Goal: Complete application form

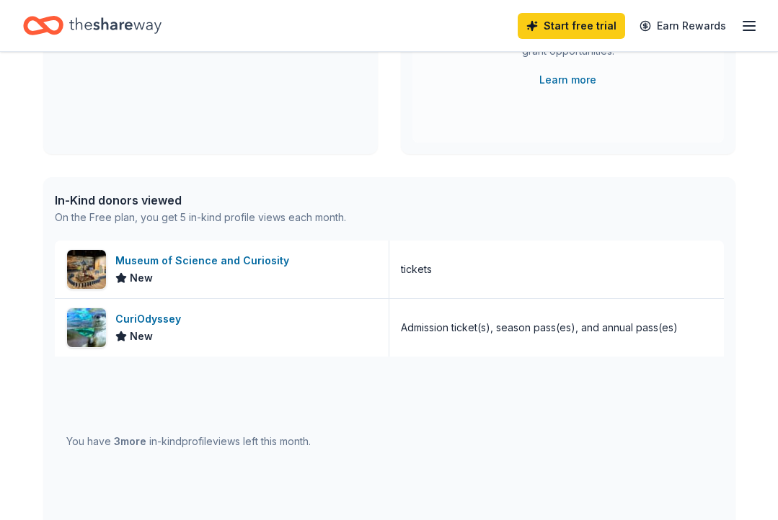
scroll to position [257, 0]
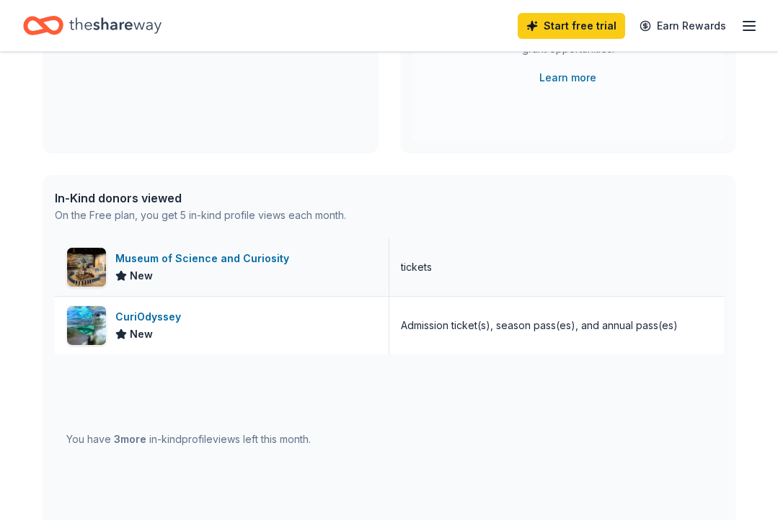
click at [84, 258] on img at bounding box center [86, 267] width 39 height 39
click at [66, 31] on div "Home" at bounding box center [92, 26] width 138 height 34
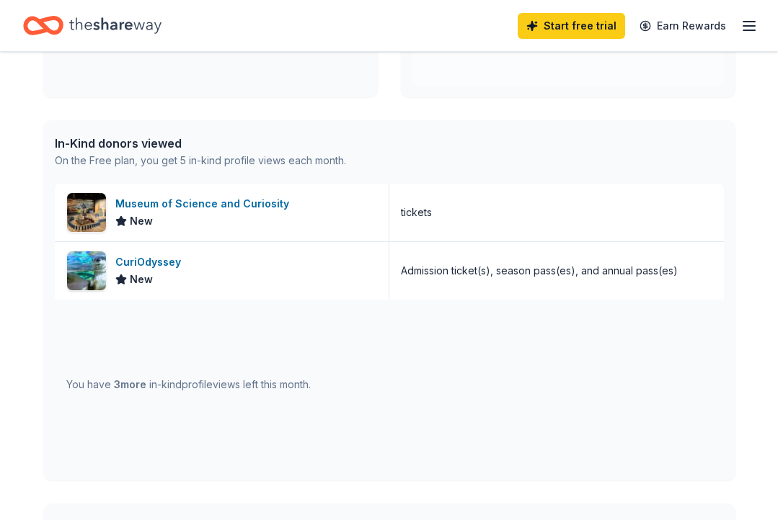
scroll to position [324, 0]
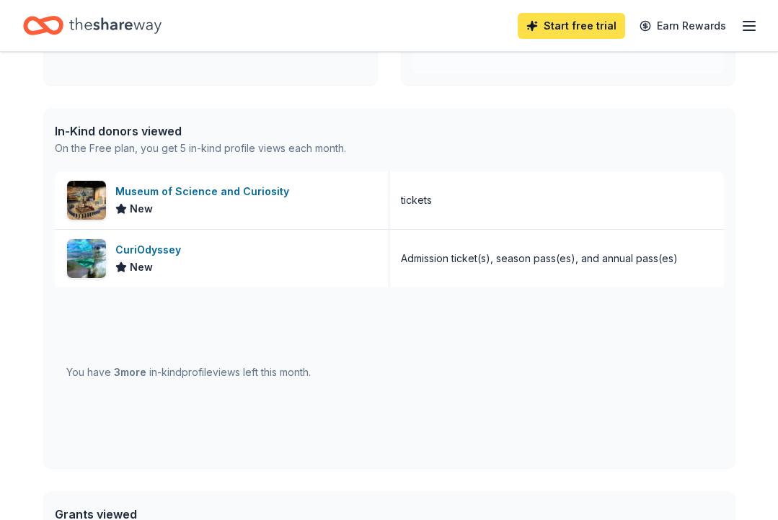
click at [580, 22] on link "Start free trial" at bounding box center [571, 26] width 107 height 26
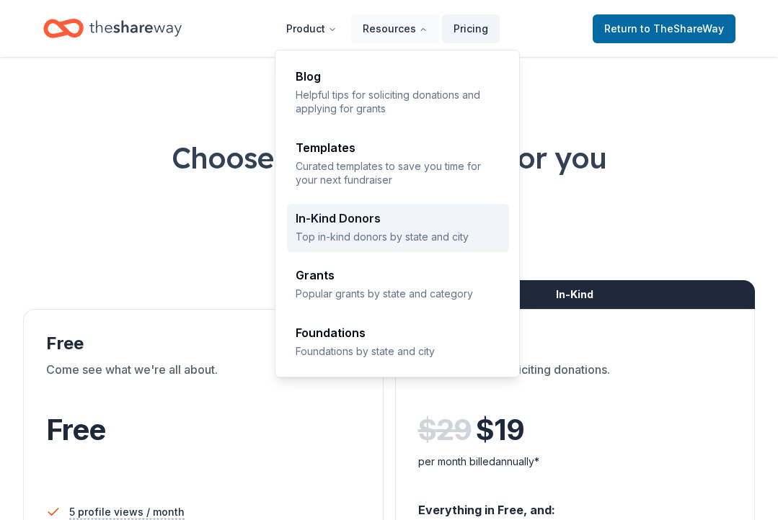
click at [352, 222] on div "In-Kind Donors" at bounding box center [398, 219] width 205 height 12
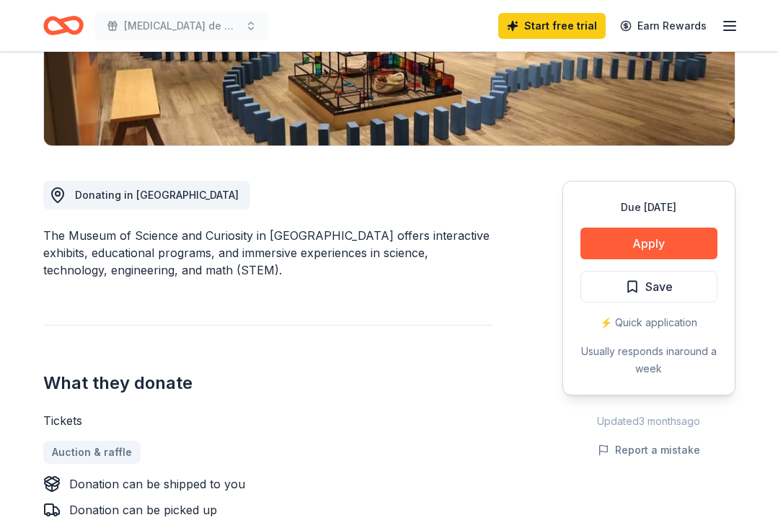
scroll to position [296, 0]
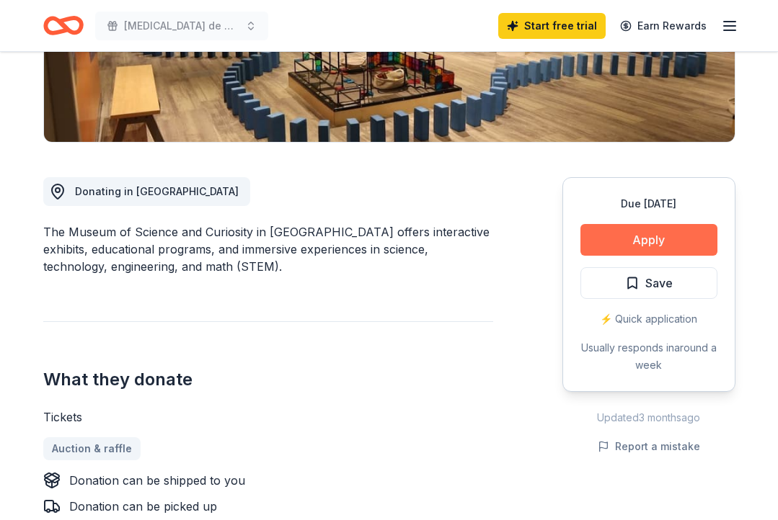
click at [598, 248] on button "Apply" at bounding box center [648, 240] width 137 height 32
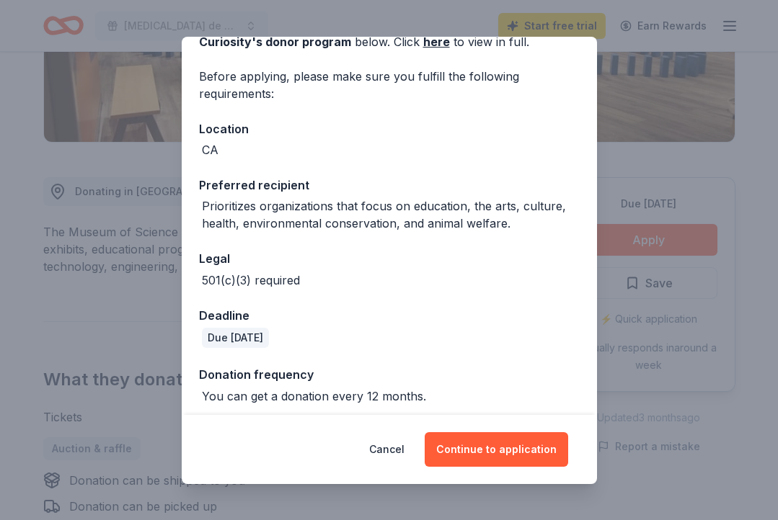
scroll to position [98, 0]
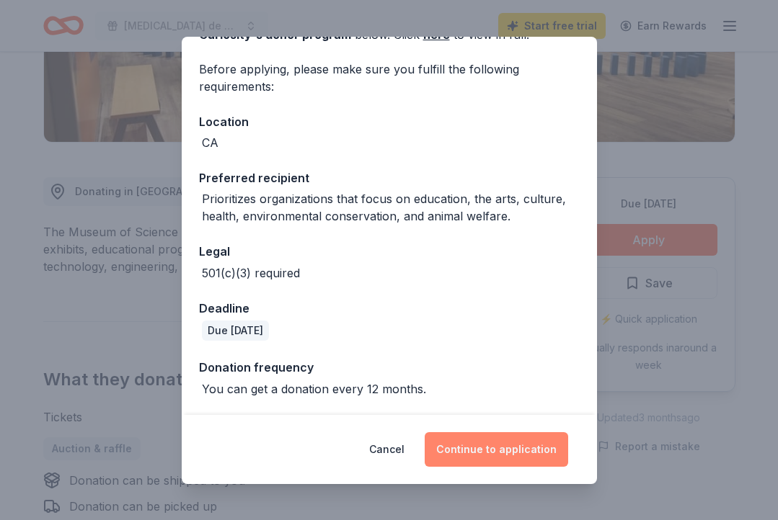
click at [510, 449] on button "Continue to application" at bounding box center [496, 449] width 143 height 35
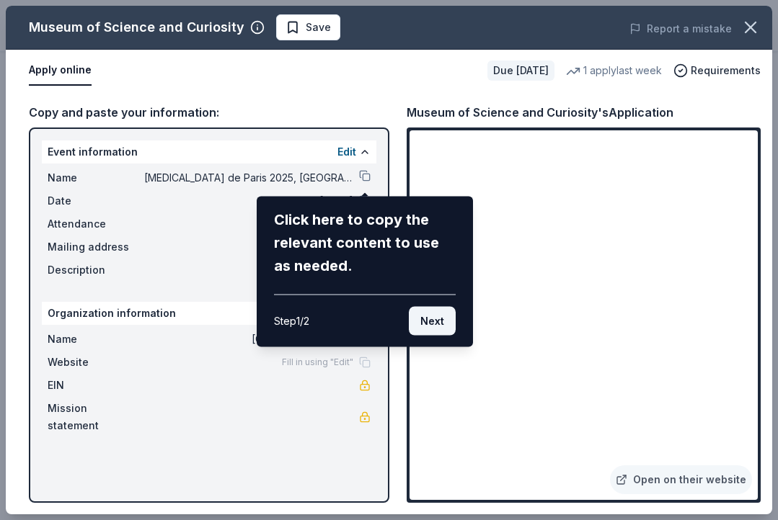
click at [442, 325] on button "Next" at bounding box center [432, 321] width 47 height 29
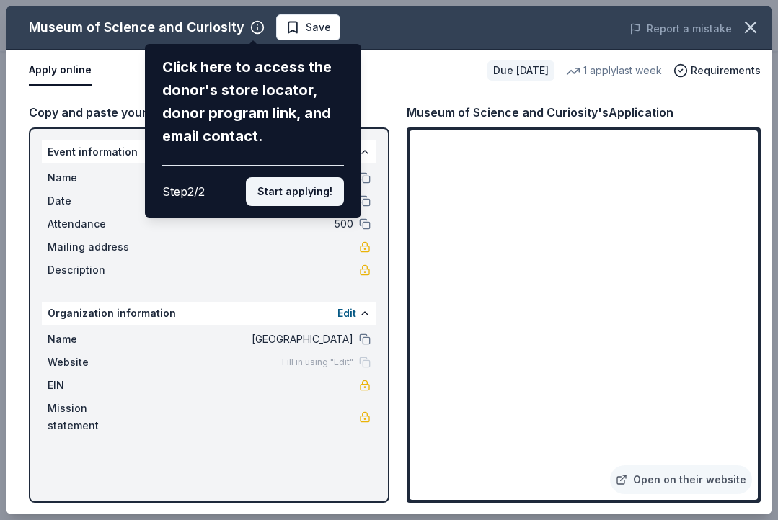
click at [303, 189] on button "Start applying!" at bounding box center [295, 191] width 98 height 29
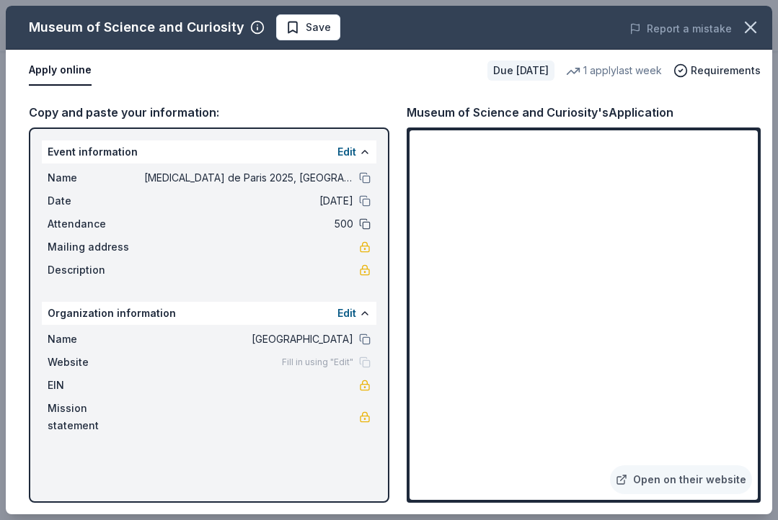
click at [359, 223] on button at bounding box center [365, 224] width 12 height 12
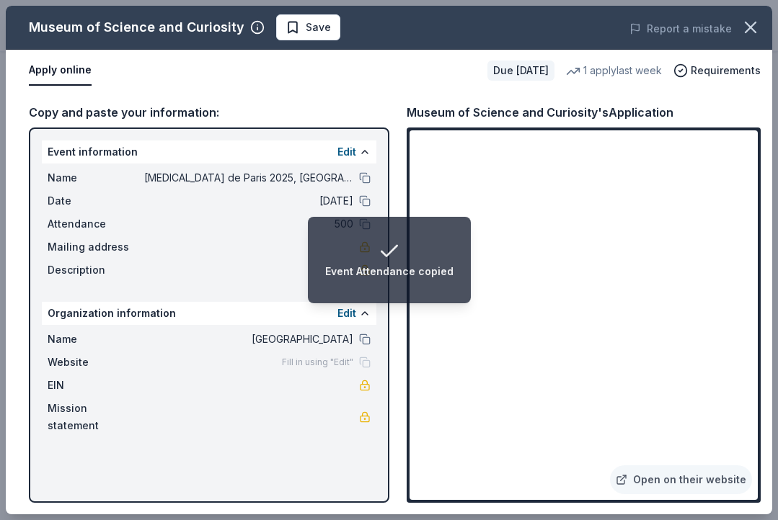
click at [365, 223] on li "Event Attendance copied" at bounding box center [389, 260] width 163 height 86
click at [308, 245] on div "Mailing address" at bounding box center [209, 247] width 323 height 17
click at [396, 147] on div "Copy and paste your information: Event information Edit Name Bal de Paris 2025,…" at bounding box center [389, 303] width 766 height 423
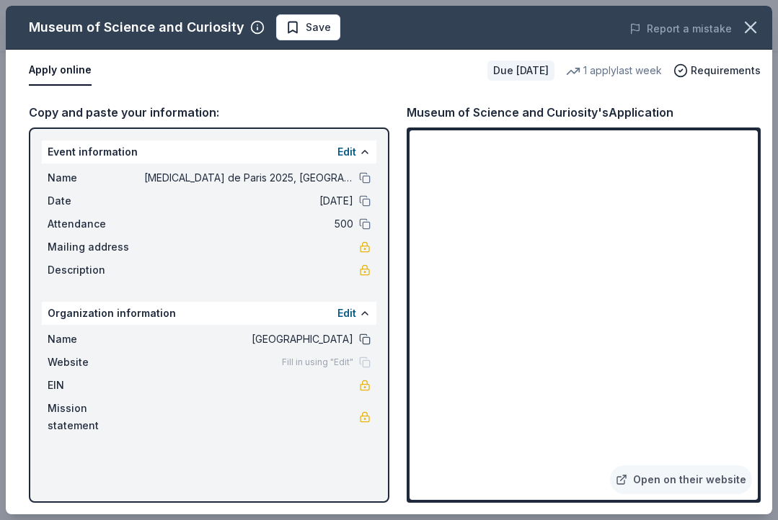
click at [362, 345] on button at bounding box center [365, 340] width 12 height 12
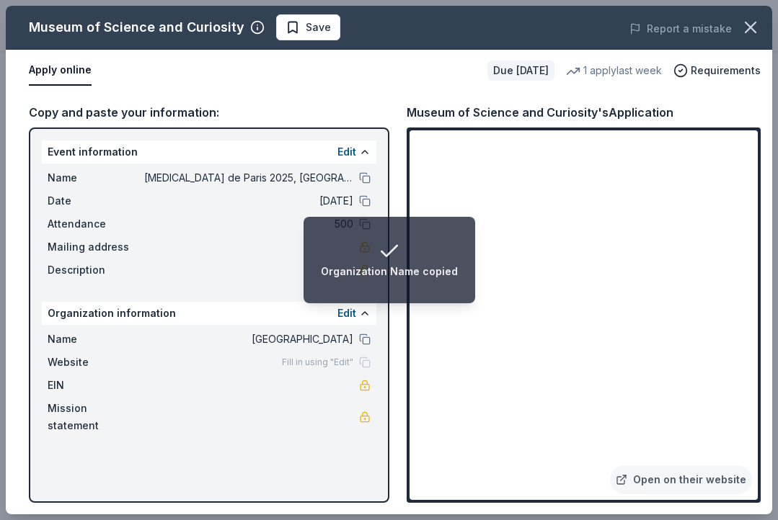
click at [363, 367] on div "Fill in using "Edit"" at bounding box center [326, 363] width 89 height 12
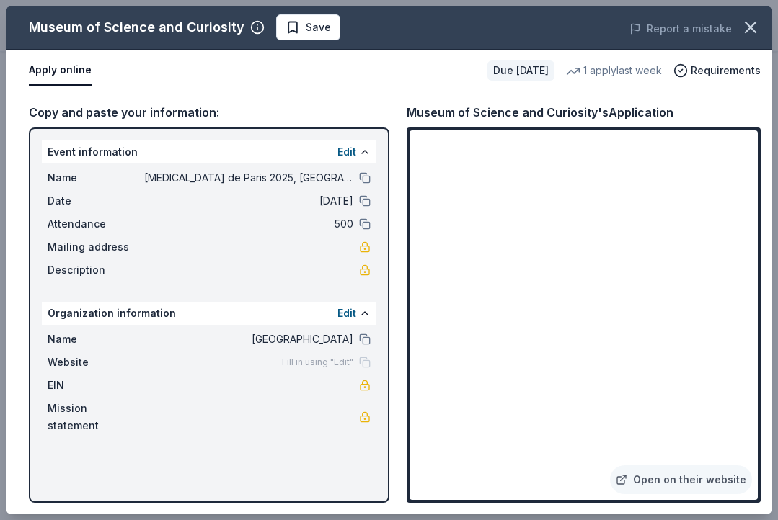
drag, startPoint x: 409, startPoint y: 112, endPoint x: 618, endPoint y: 108, distance: 209.1
click at [618, 108] on div "Museum of Science and Curiosity's Application" at bounding box center [540, 112] width 267 height 19
drag, startPoint x: 691, startPoint y: 114, endPoint x: 534, endPoint y: 111, distance: 157.2
click at [534, 111] on div "Museum of Science and Curiosity's Application" at bounding box center [584, 112] width 354 height 19
drag, startPoint x: 408, startPoint y: 112, endPoint x: 552, endPoint y: 109, distance: 144.2
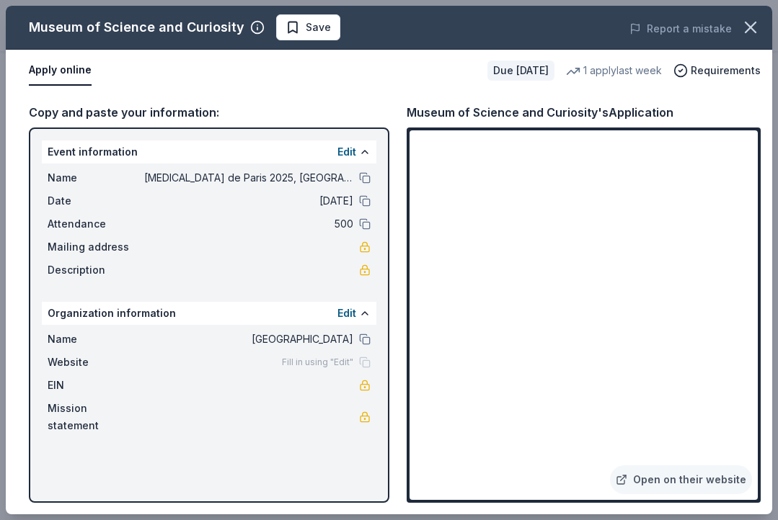
click at [552, 109] on div "Museum of Science and Curiosity's Application" at bounding box center [540, 112] width 267 height 19
drag, startPoint x: 32, startPoint y: 28, endPoint x: 222, endPoint y: 29, distance: 190.3
click at [222, 29] on div "Museum of Science and Curiosity" at bounding box center [137, 27] width 216 height 23
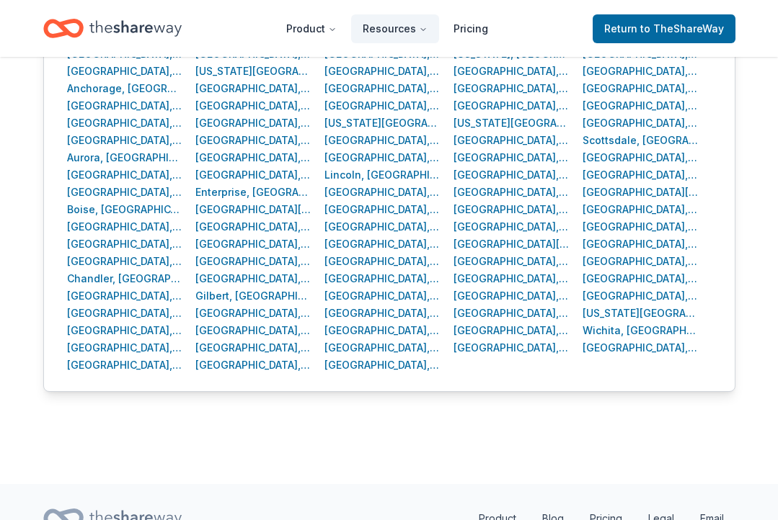
scroll to position [656, 0]
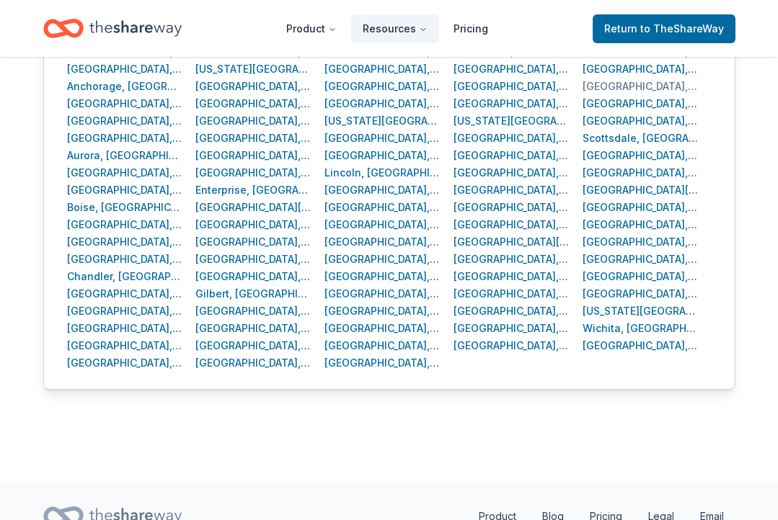
click at [600, 84] on div "San Francisco, CA" at bounding box center [640, 86] width 116 height 17
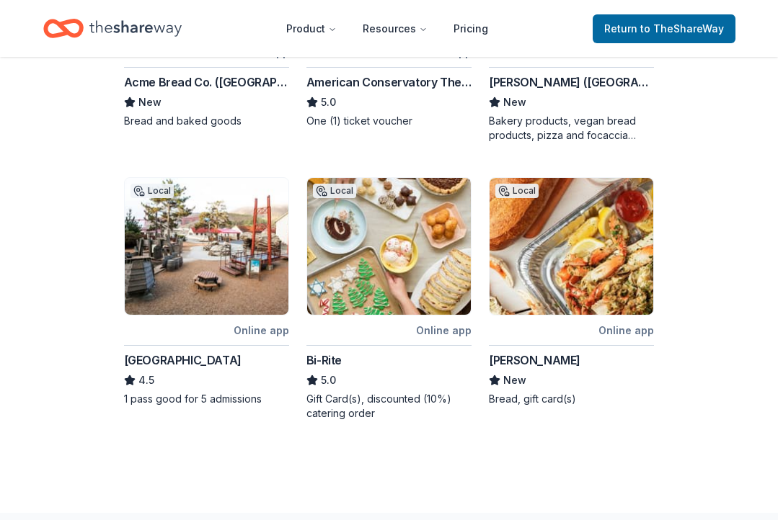
scroll to position [795, 0]
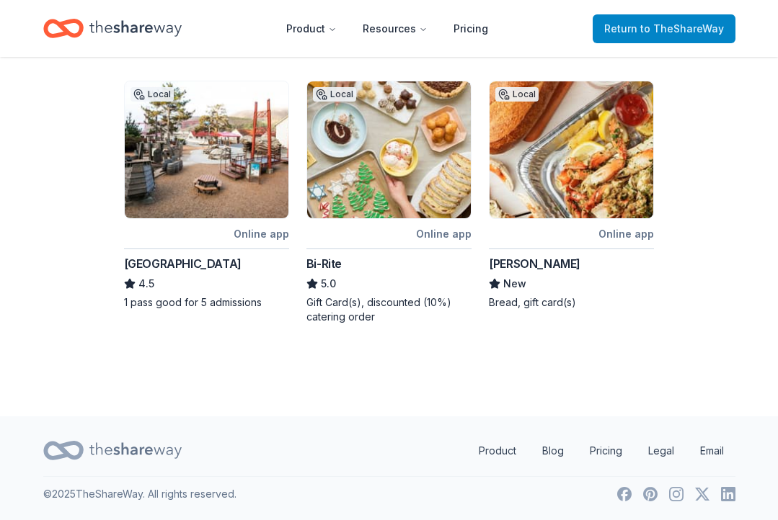
click at [642, 31] on span "Return to TheShareWay" at bounding box center [664, 28] width 120 height 17
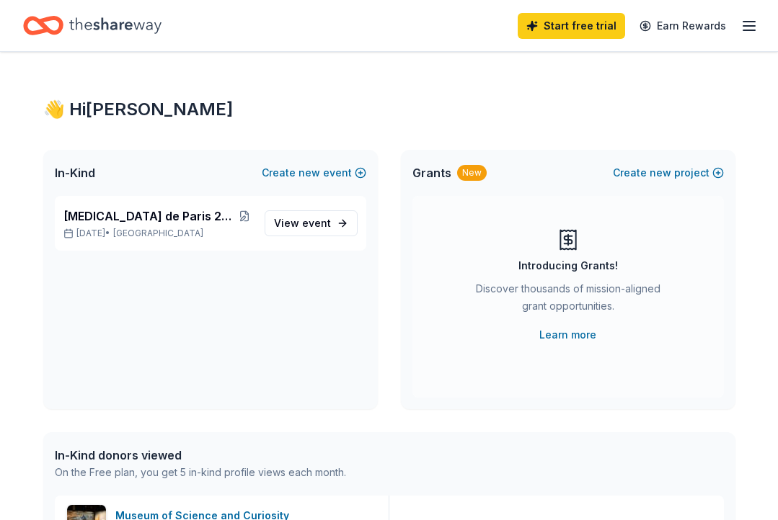
click at [53, 32] on icon "Home" at bounding box center [50, 25] width 22 height 14
click at [83, 37] on icon "Home" at bounding box center [115, 26] width 92 height 30
click at [79, 169] on span "In-Kind" at bounding box center [75, 172] width 40 height 17
click at [117, 21] on icon "Home" at bounding box center [115, 26] width 92 height 30
click at [752, 24] on icon "button" at bounding box center [748, 25] width 17 height 17
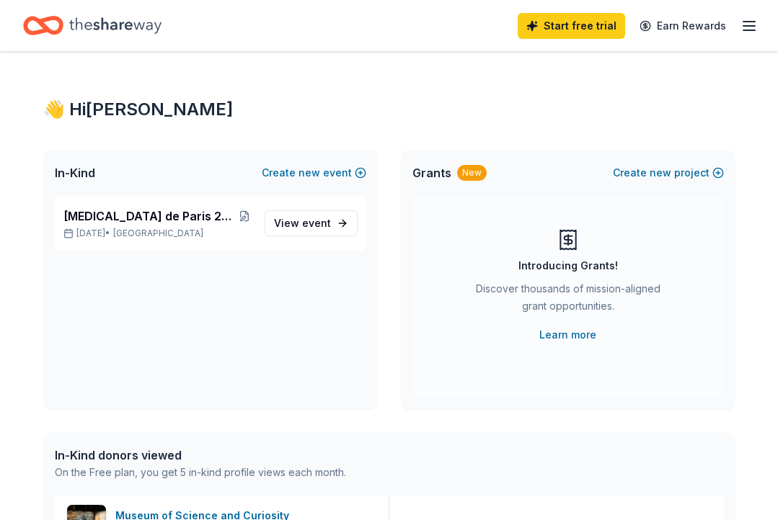
click at [86, 29] on icon "Home" at bounding box center [115, 26] width 92 height 30
click at [115, 22] on icon "Home" at bounding box center [115, 25] width 92 height 16
click at [734, 22] on div "Start free trial Earn Rewards" at bounding box center [638, 26] width 240 height 34
click at [745, 26] on line "button" at bounding box center [749, 26] width 12 height 0
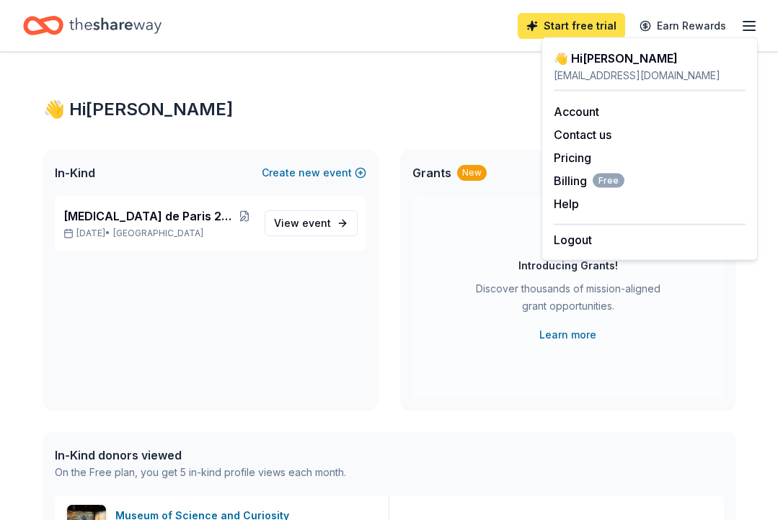
click at [593, 16] on link "Start free trial" at bounding box center [571, 26] width 107 height 26
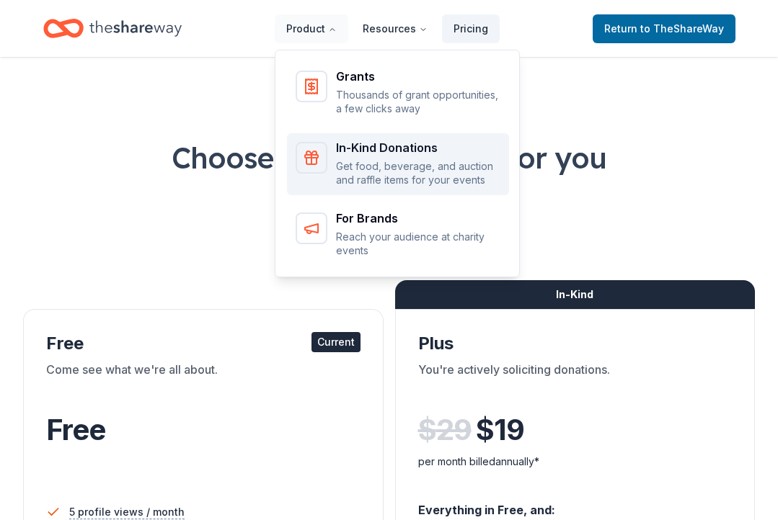
click at [357, 167] on p "Get food, beverage, and auction and raffle items for your events" at bounding box center [418, 173] width 164 height 28
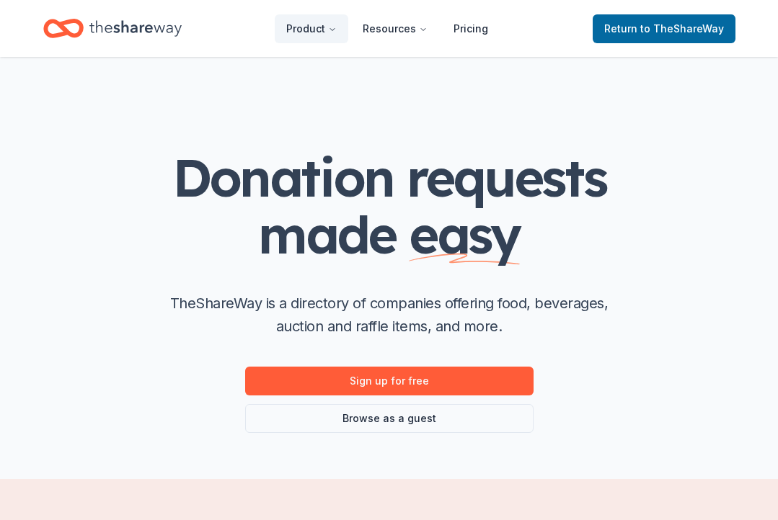
scroll to position [259, 0]
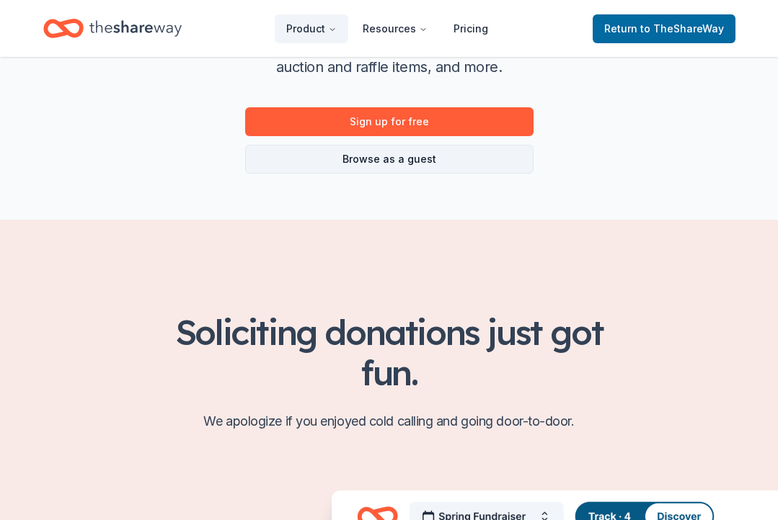
click at [345, 164] on link "Browse as a guest" at bounding box center [389, 159] width 288 height 29
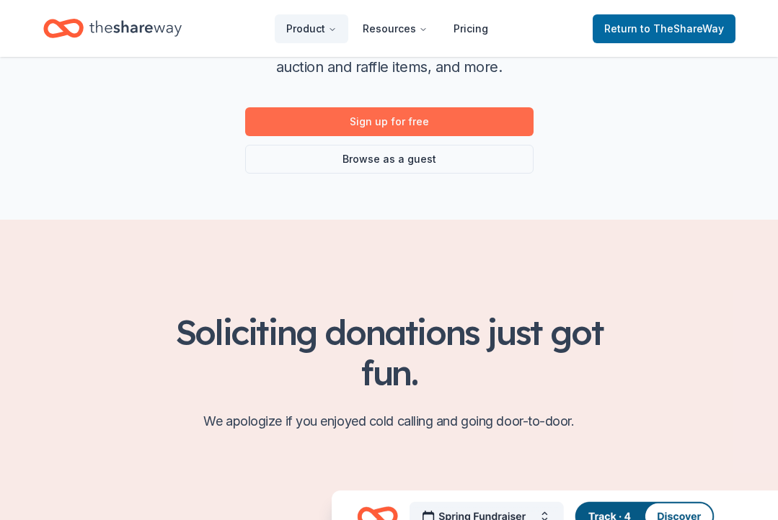
click at [352, 120] on link "Sign up for free" at bounding box center [389, 121] width 288 height 29
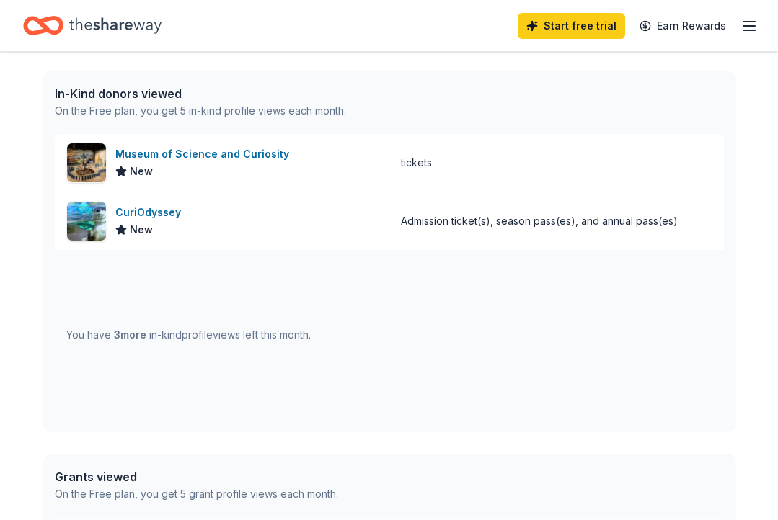
scroll to position [352, 0]
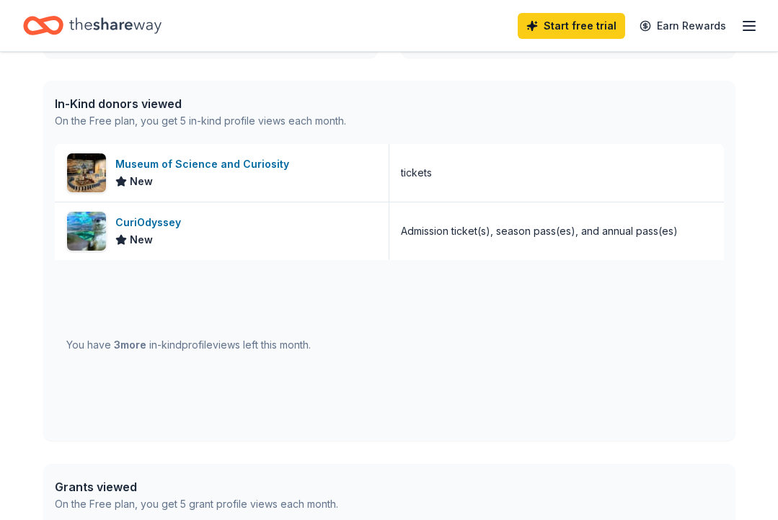
click at [148, 94] on div "In-Kind donors viewed On the Free plan, you get 5 in-kind profile views each mo…" at bounding box center [389, 112] width 692 height 63
click at [145, 226] on div "CuriOdyssey" at bounding box center [150, 222] width 71 height 17
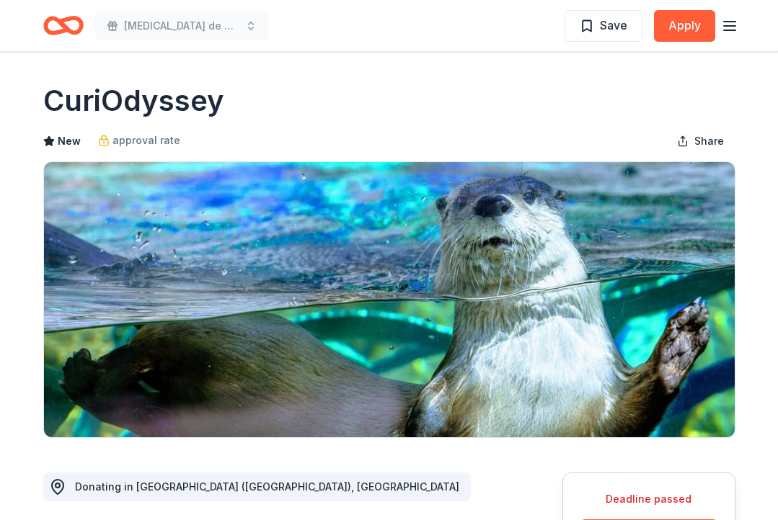
click at [727, 26] on icon "button" at bounding box center [729, 25] width 17 height 17
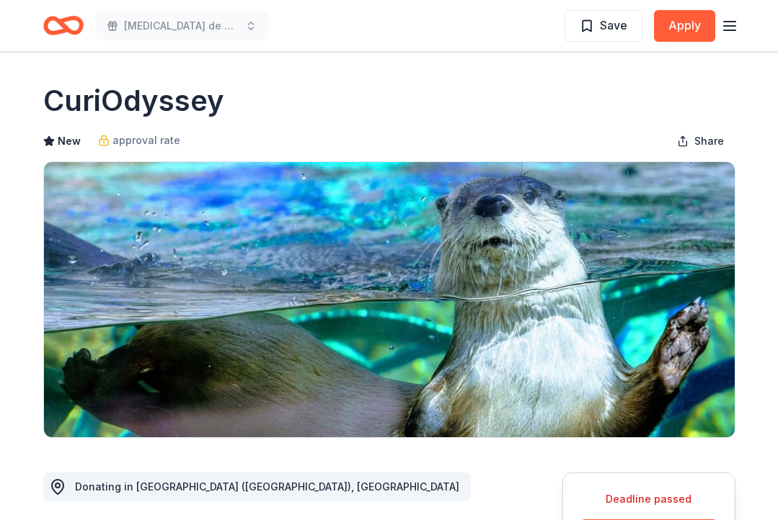
click at [66, 30] on icon "Home" at bounding box center [69, 25] width 22 height 14
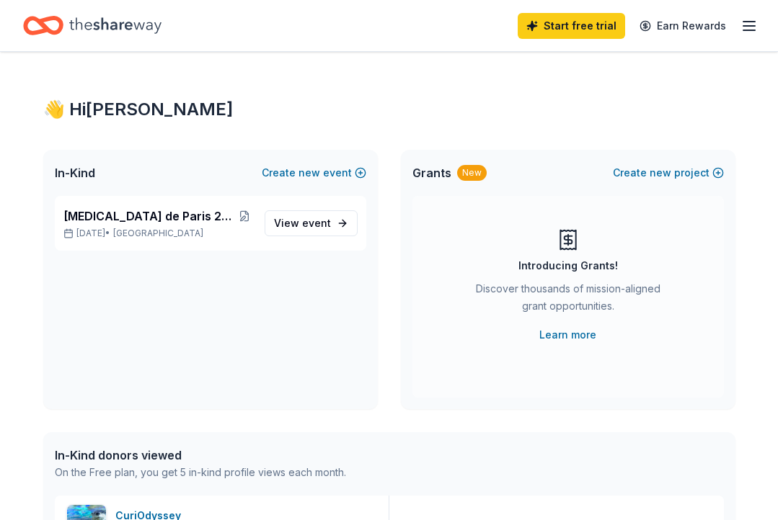
click at [750, 22] on icon "button" at bounding box center [748, 25] width 17 height 17
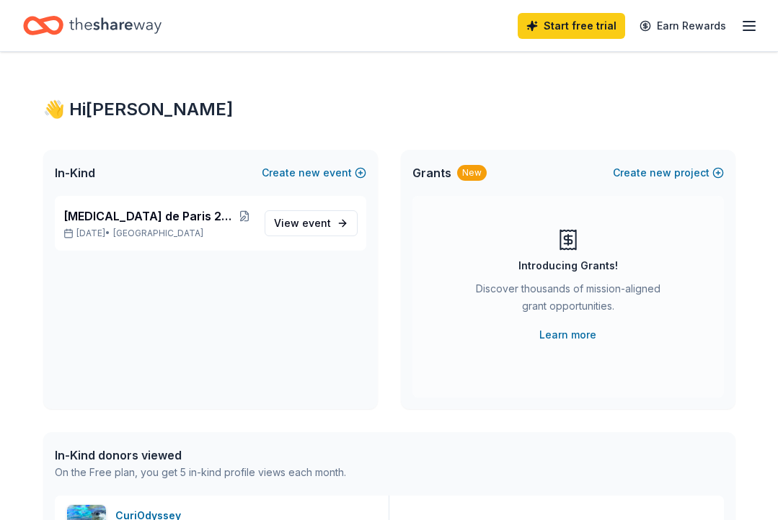
click at [91, 34] on icon "Home" at bounding box center [115, 26] width 92 height 30
